Goal: Navigation & Orientation: Find specific page/section

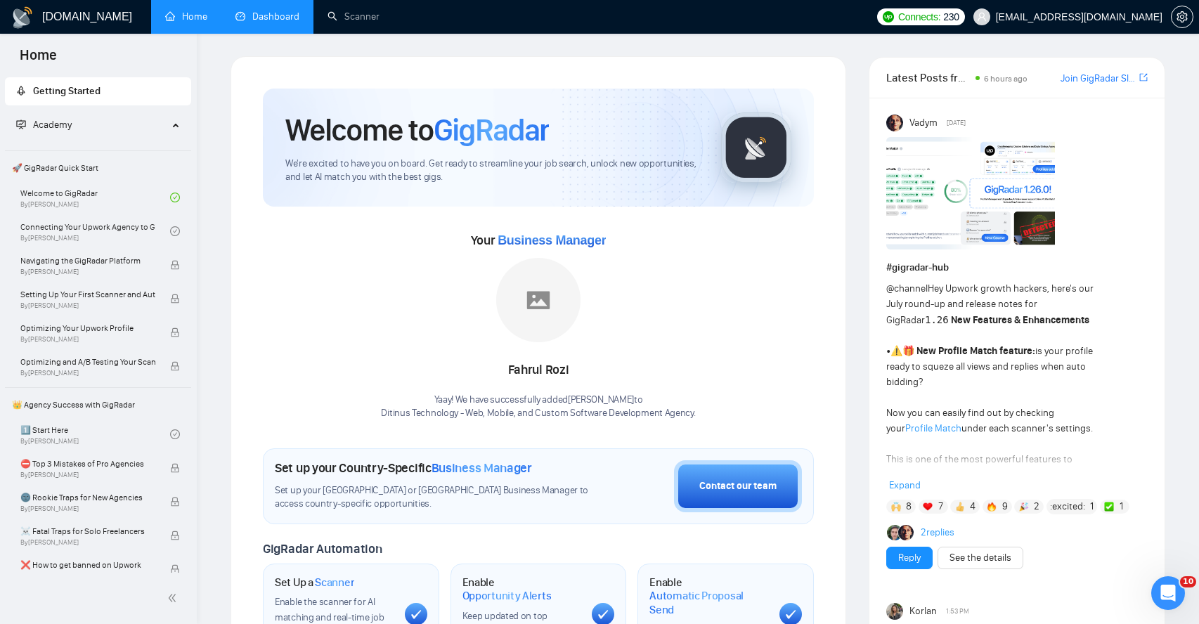
click at [262, 19] on link "Dashboard" at bounding box center [267, 17] width 64 height 12
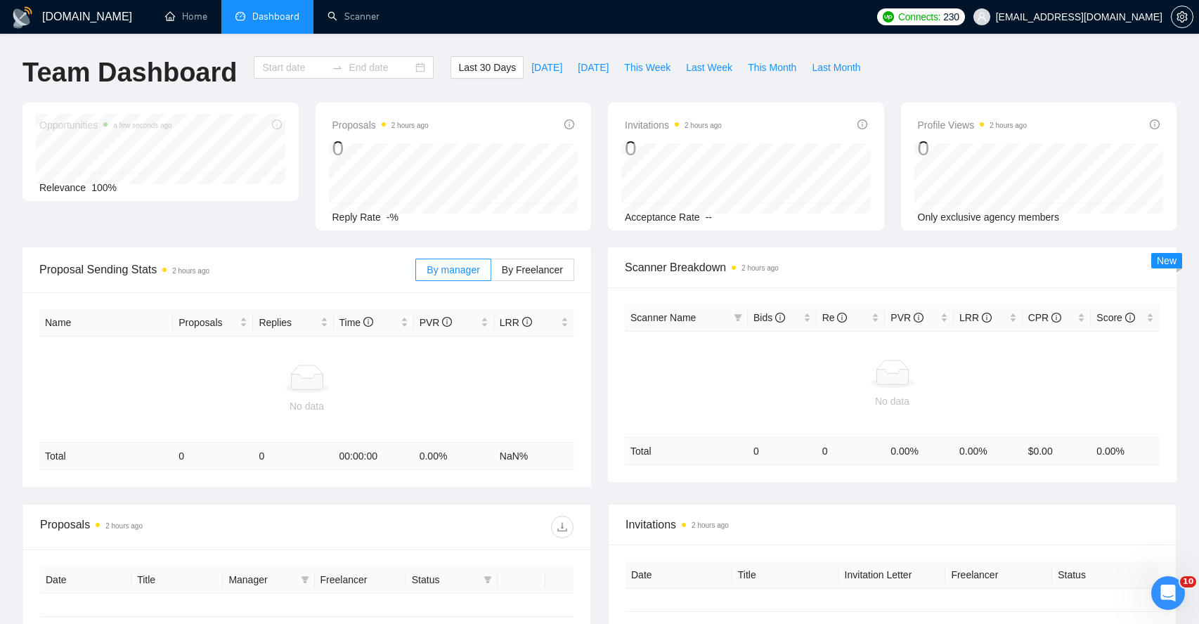
type input "[DATE]"
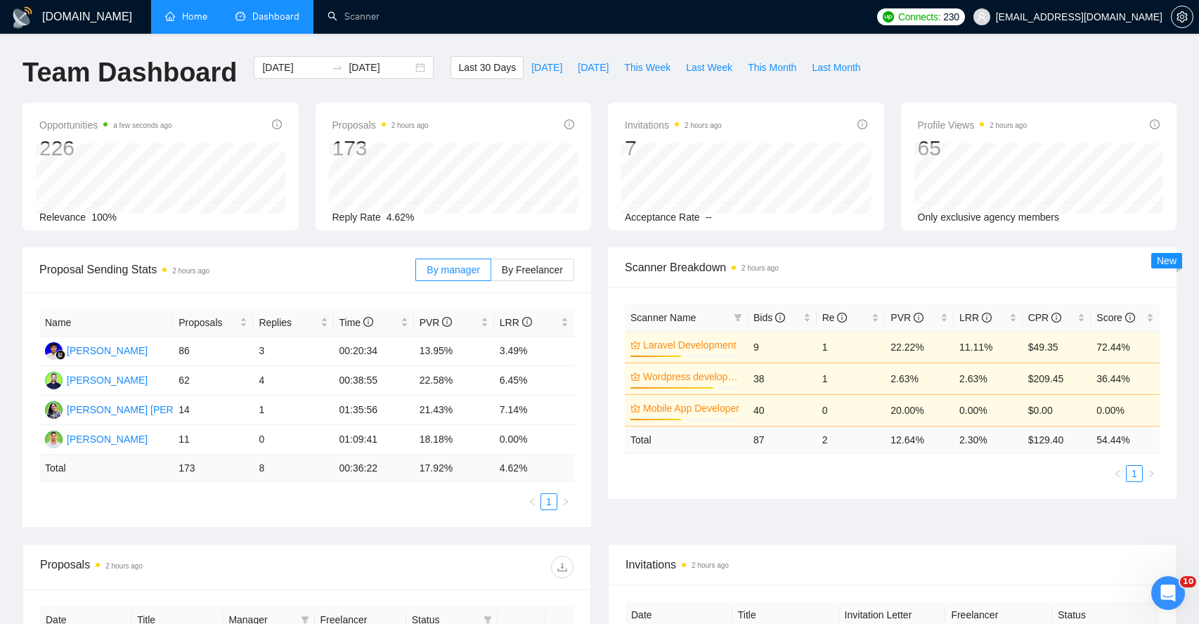
click at [183, 12] on link "Home" at bounding box center [186, 17] width 42 height 12
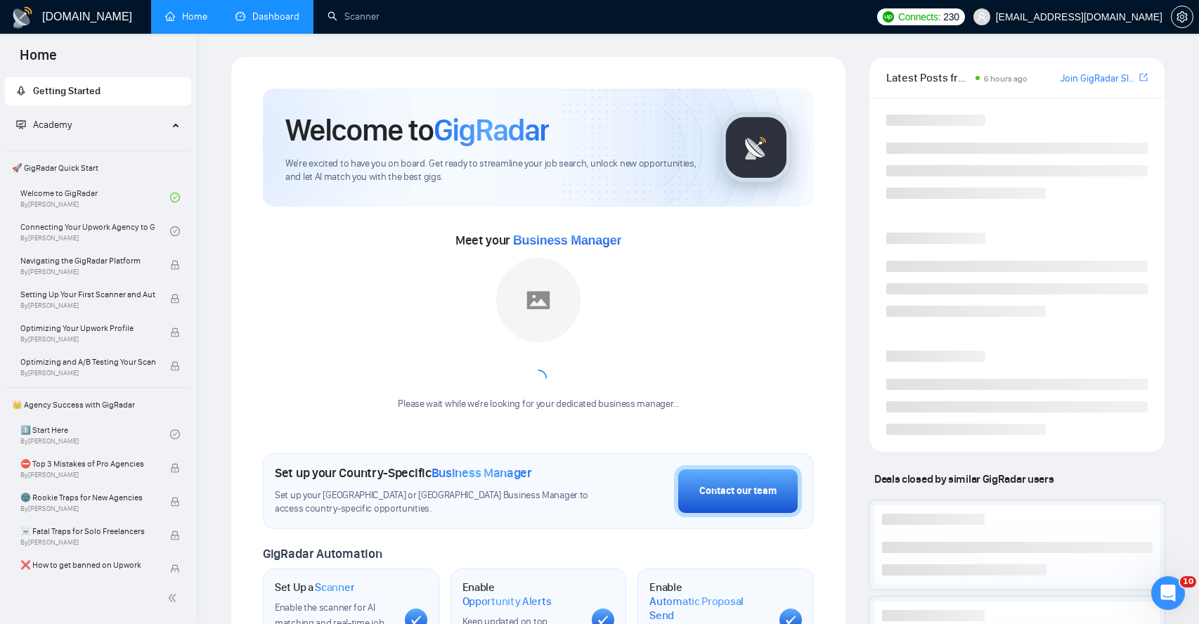
click at [243, 11] on link "Dashboard" at bounding box center [267, 17] width 64 height 12
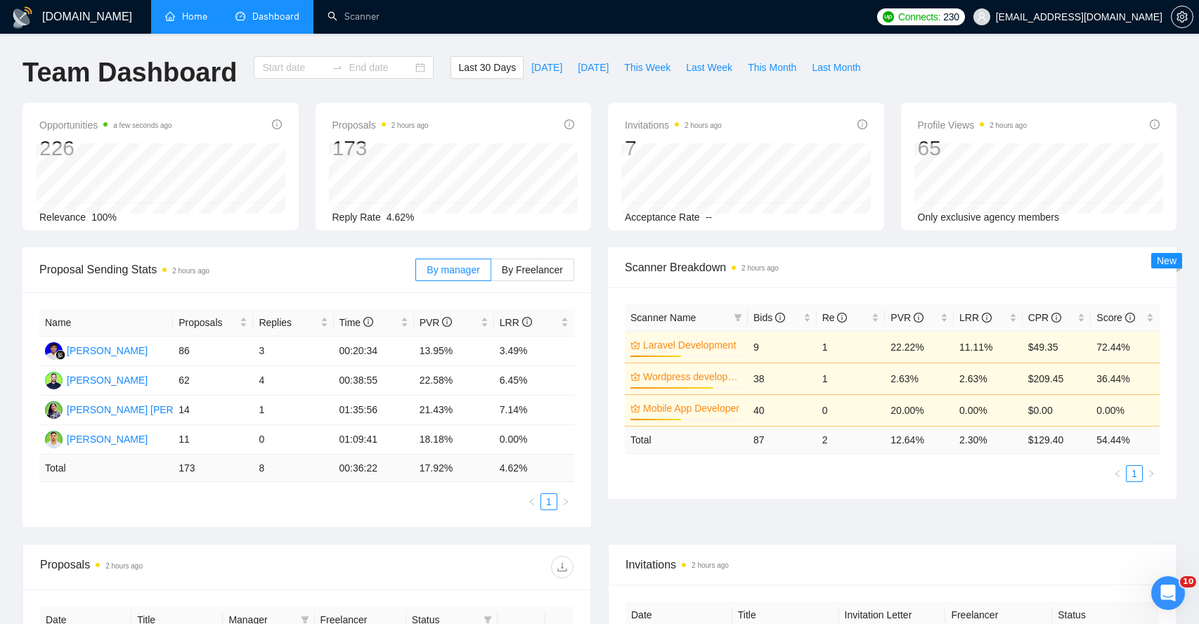
type input "[DATE]"
click at [348, 22] on link "Scanner" at bounding box center [354, 17] width 52 height 12
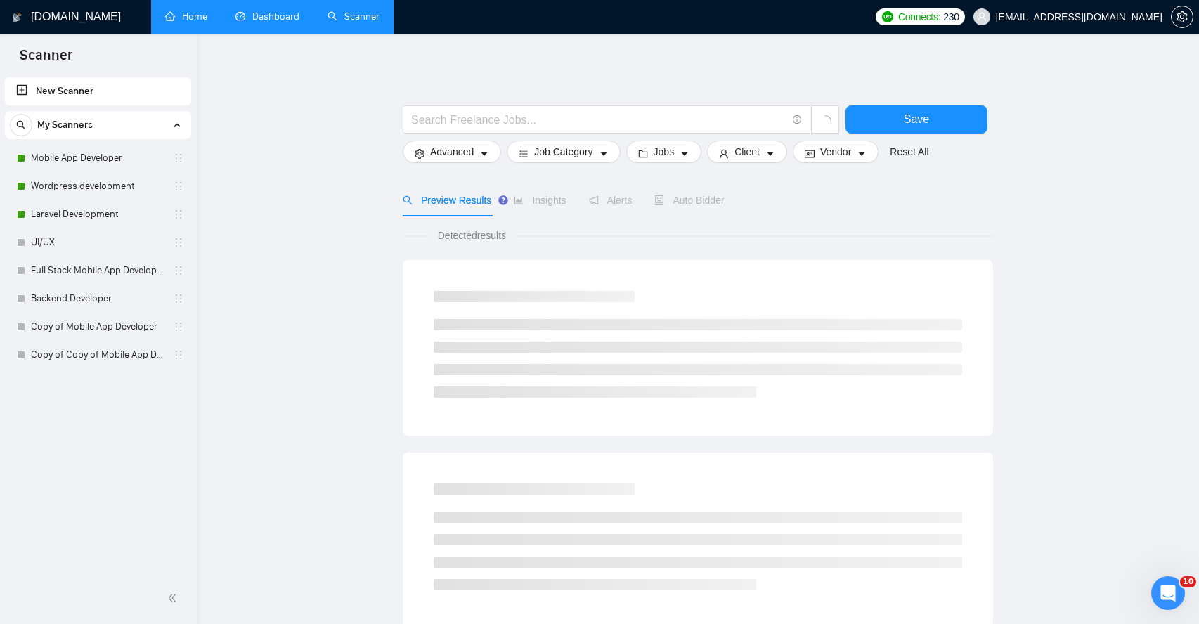
click at [254, 22] on link "Dashboard" at bounding box center [267, 17] width 64 height 12
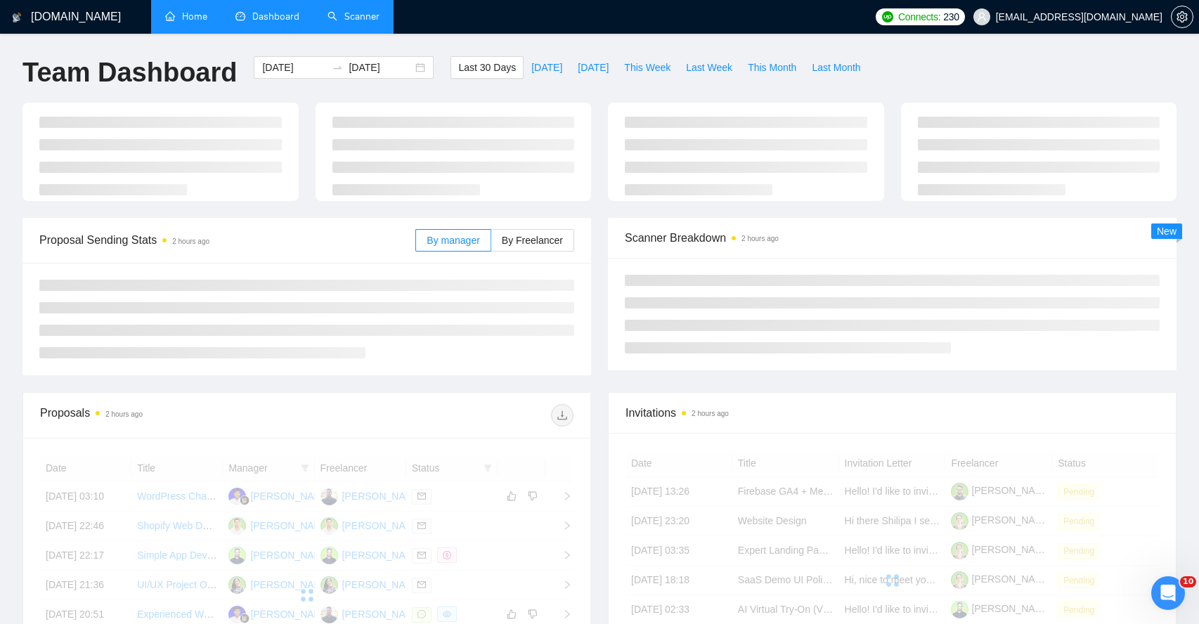
click at [193, 22] on link "Home" at bounding box center [186, 17] width 42 height 12
